Goal: Task Accomplishment & Management: Use online tool/utility

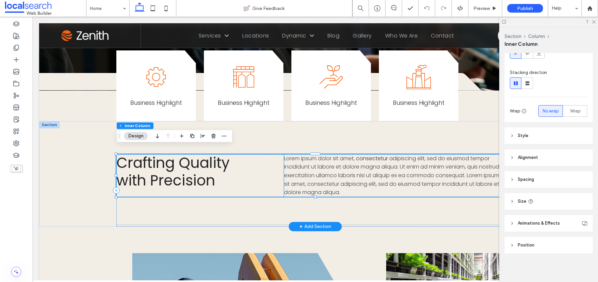
scroll to position [65, 0]
click at [370, 154] on link "consectetur" at bounding box center [372, 158] width 32 height 8
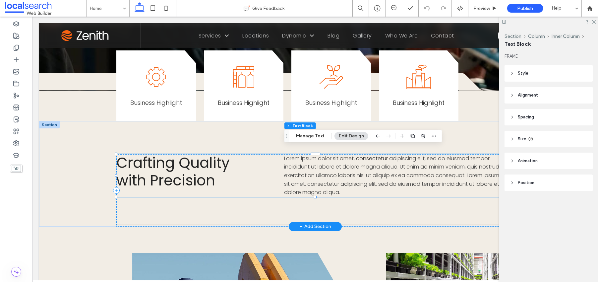
click at [370, 154] on link "consectetur" at bounding box center [372, 158] width 32 height 8
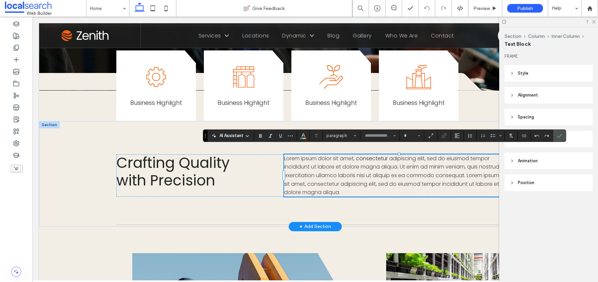
type input "*******"
type input "**"
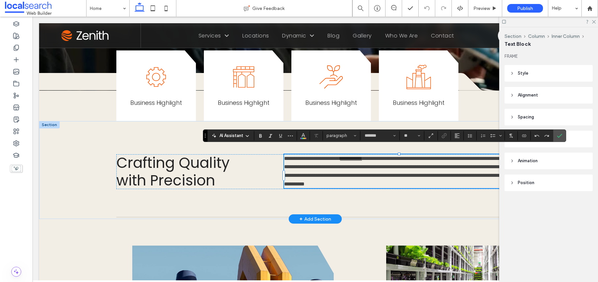
click at [362, 156] on link "**********" at bounding box center [351, 158] width 22 height 5
click at [443, 134] on icon "Link" at bounding box center [443, 135] width 5 height 5
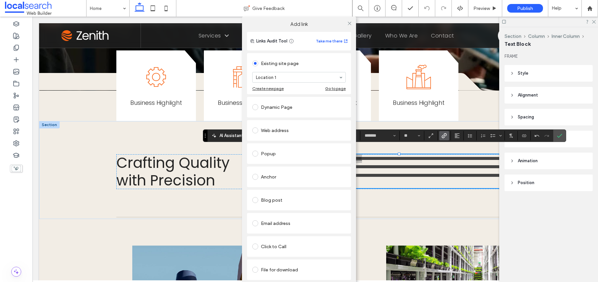
drag, startPoint x: 350, startPoint y: 21, endPoint x: 369, endPoint y: 30, distance: 21.1
click at [350, 21] on icon at bounding box center [349, 23] width 5 height 5
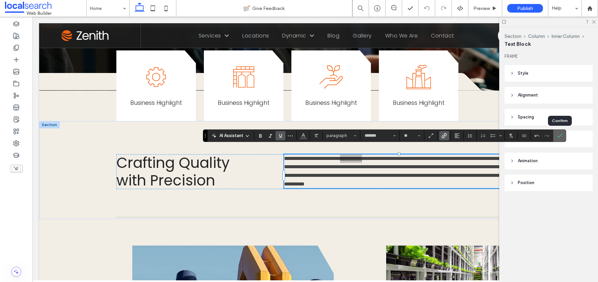
click at [558, 134] on icon "Confirm" at bounding box center [559, 135] width 5 height 5
click at [18, 48] on use at bounding box center [16, 48] width 5 height 6
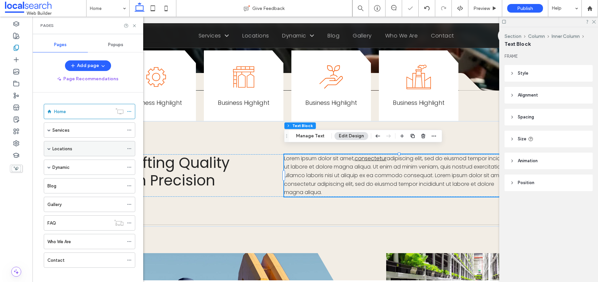
click at [51, 148] on div "Locations" at bounding box center [89, 148] width 91 height 15
click at [49, 149] on span at bounding box center [48, 148] width 3 height 3
click at [125, 162] on div at bounding box center [119, 163] width 15 height 7
click at [130, 164] on icon at bounding box center [129, 163] width 5 height 5
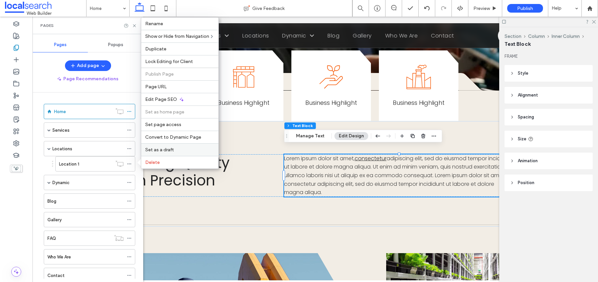
click at [160, 147] on span "Set as a draft" at bounding box center [159, 150] width 29 height 6
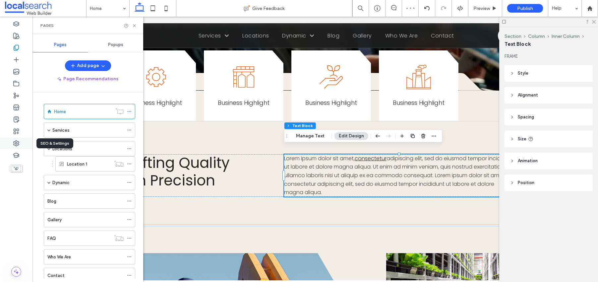
click at [17, 142] on use at bounding box center [16, 143] width 5 height 5
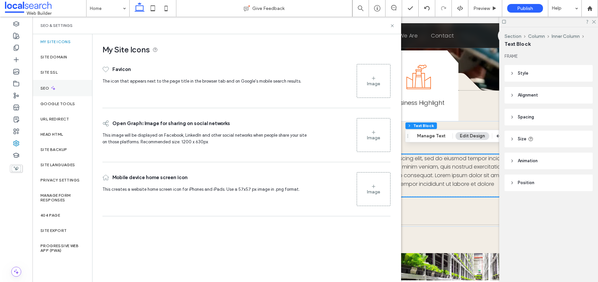
click at [60, 90] on div "SEO" at bounding box center [62, 88] width 60 height 16
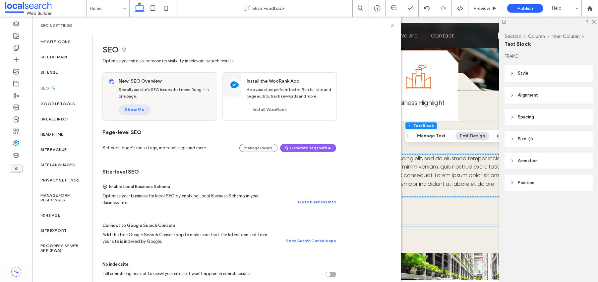
click at [139, 110] on button "Show Me" at bounding box center [135, 109] width 32 height 11
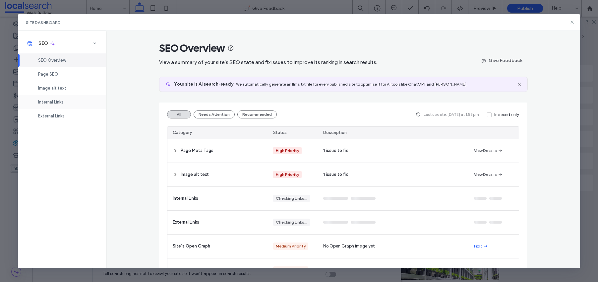
click at [55, 100] on span "Internal Links" at bounding box center [51, 101] width 26 height 5
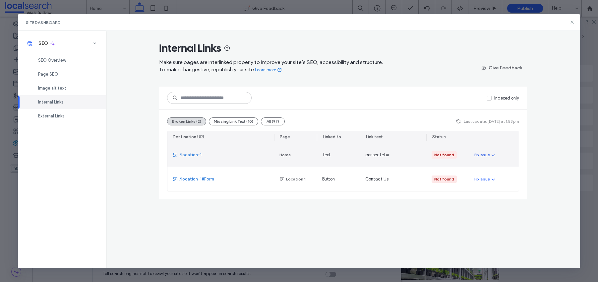
click at [493, 155] on icon "button" at bounding box center [493, 154] width 5 height 5
click at [496, 182] on span "Redirect Link" at bounding box center [493, 183] width 26 height 7
click at [495, 182] on span "Redirect Link" at bounding box center [493, 183] width 26 height 7
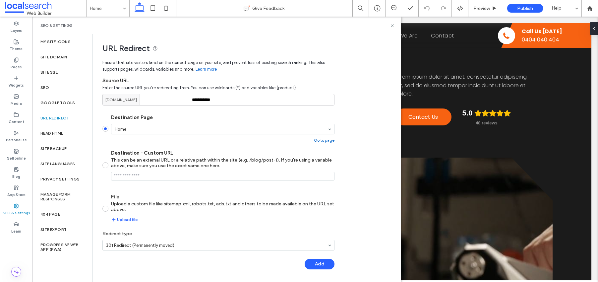
click at [317, 262] on button "Add" at bounding box center [320, 264] width 30 height 11
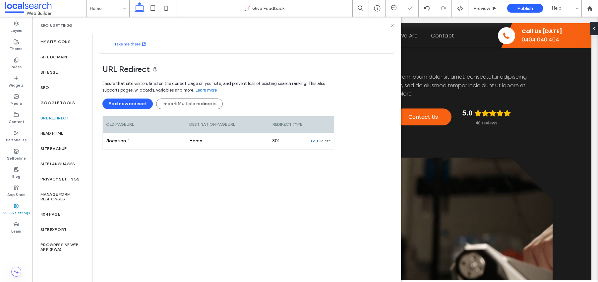
scroll to position [26, 0]
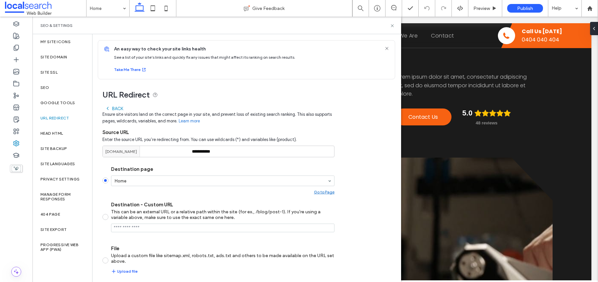
scroll to position [52, 0]
